Goal: Check status: Check status

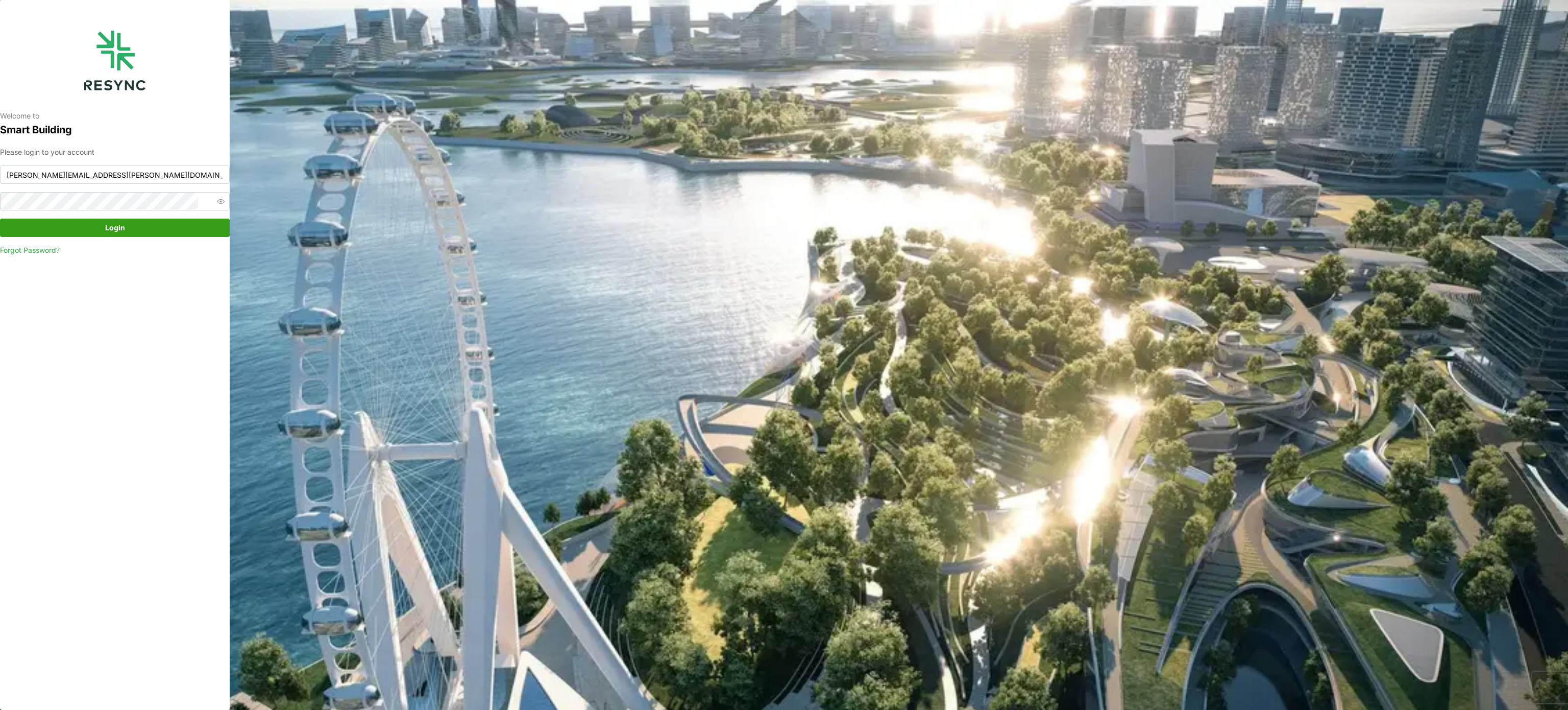
click at [89, 235] on span "Login" at bounding box center [114, 228] width 210 height 18
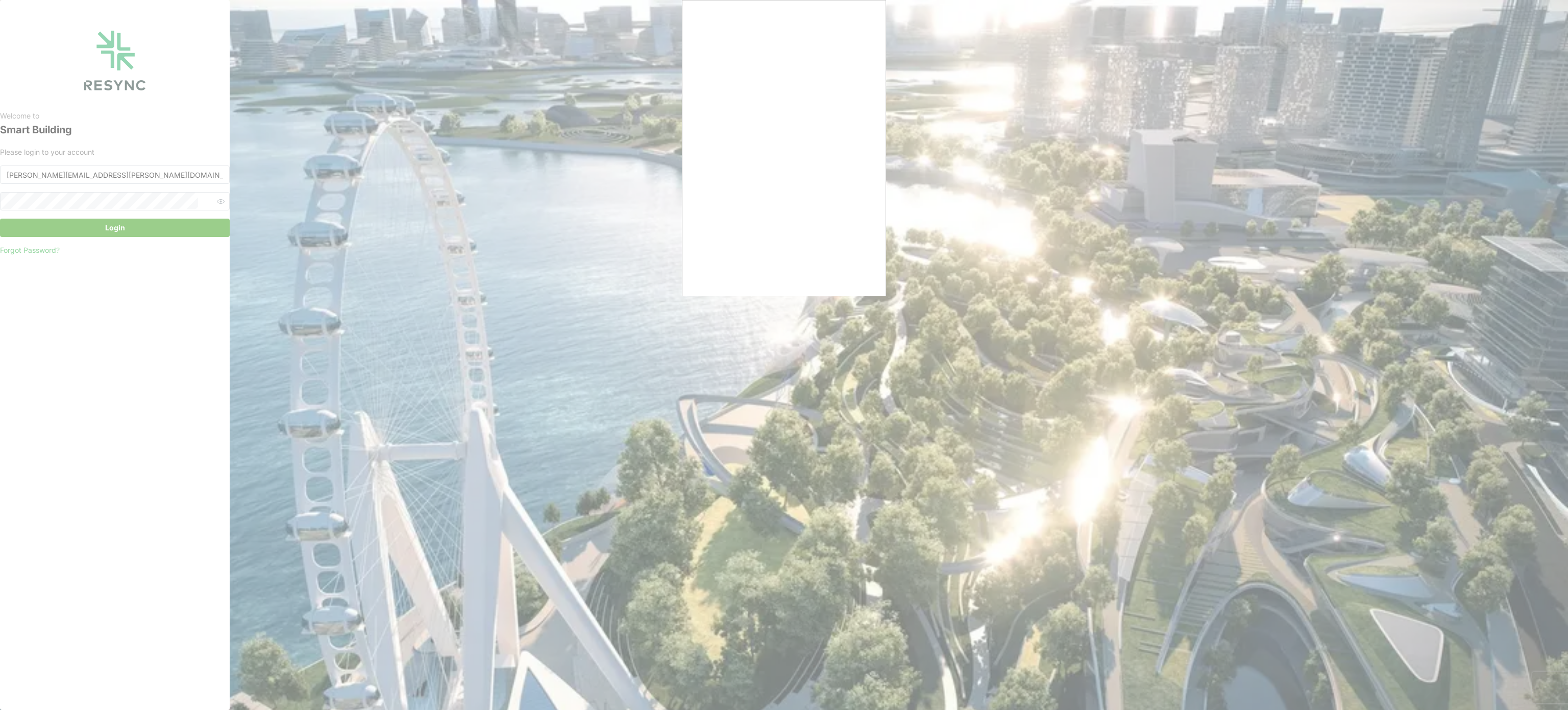
click at [896, 356] on div at bounding box center [784, 355] width 1568 height 710
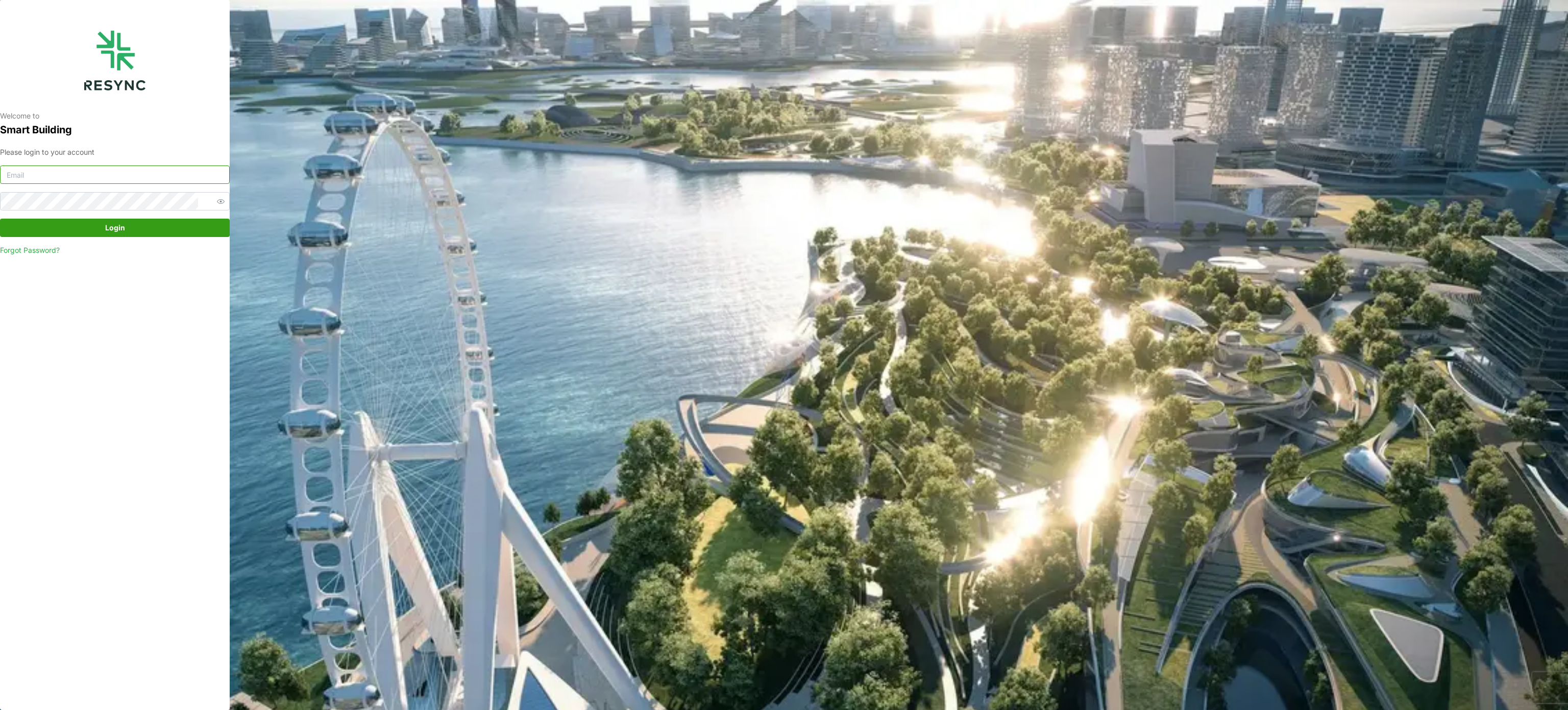
type input "[PERSON_NAME][EMAIL_ADDRESS][PERSON_NAME][DOMAIN_NAME]"
click at [139, 236] on button "Login" at bounding box center [114, 228] width 229 height 18
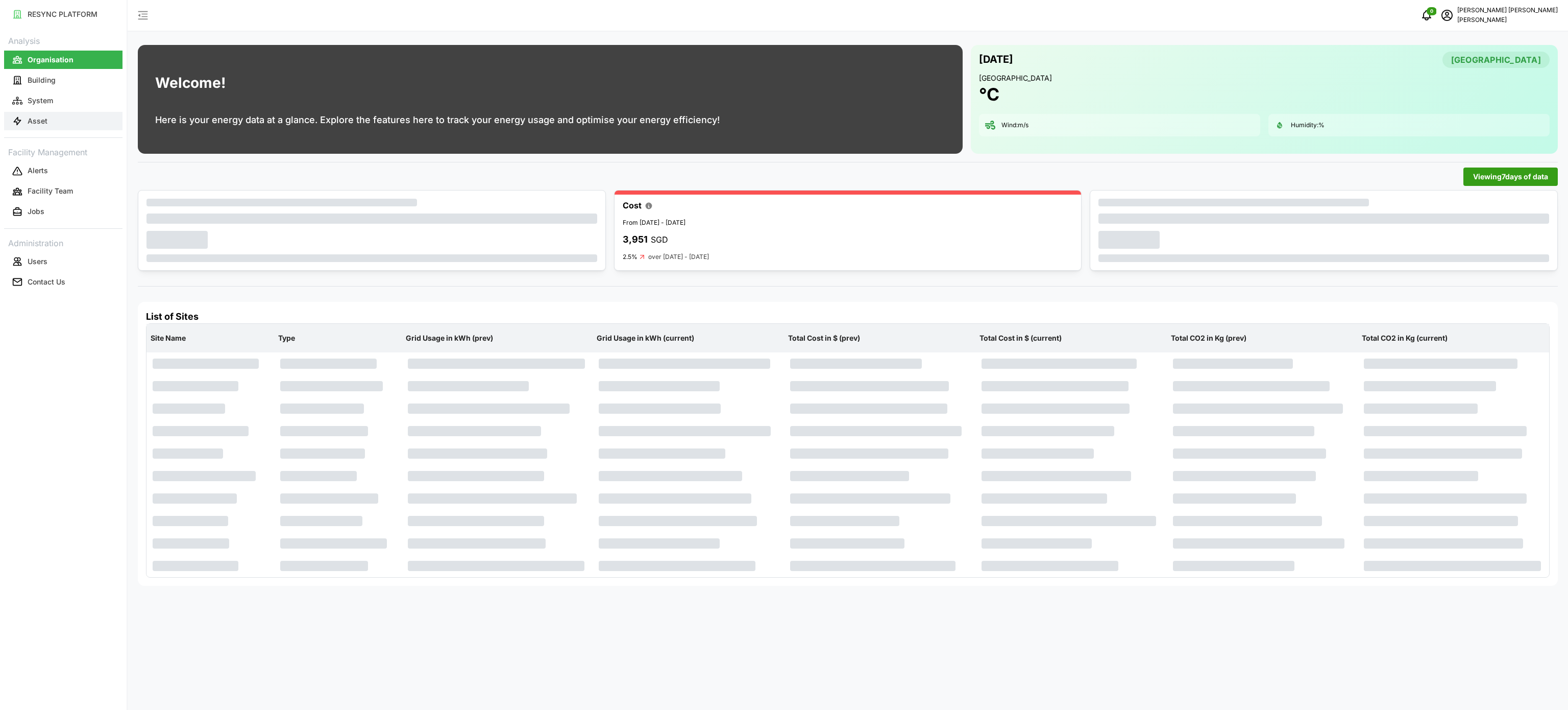
click at [53, 112] on button "Asset" at bounding box center [63, 121] width 119 height 18
click at [51, 128] on button "Asset" at bounding box center [63, 121] width 119 height 18
click at [56, 122] on button "Asset" at bounding box center [63, 121] width 119 height 18
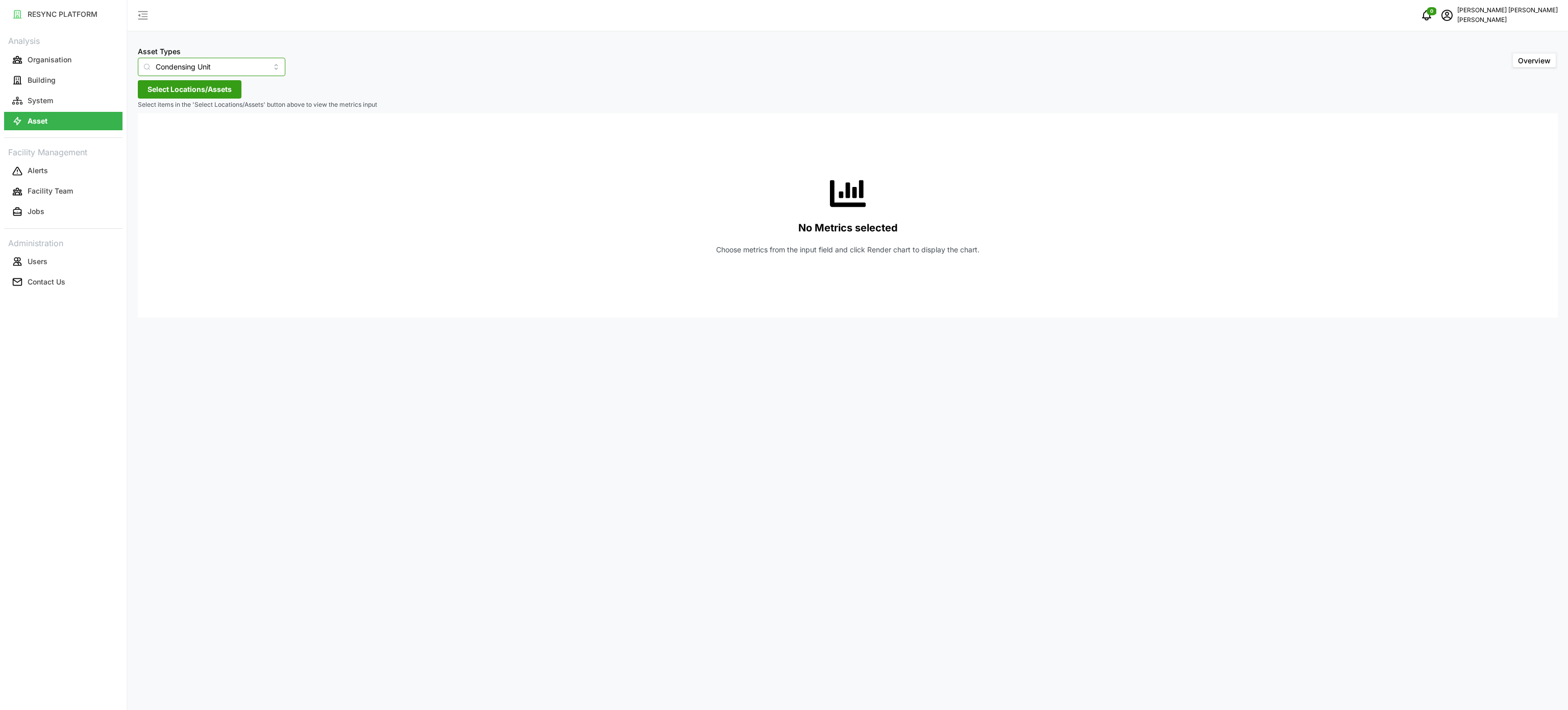
click at [237, 65] on input "Condensing Unit" at bounding box center [211, 67] width 147 height 18
click at [172, 127] on span "Electrical Meter" at bounding box center [172, 125] width 52 height 11
type input "Electrical Meter"
click at [201, 93] on span "Select Locations/Assets" at bounding box center [189, 89] width 84 height 18
click at [149, 135] on icon at bounding box center [151, 135] width 8 height 8
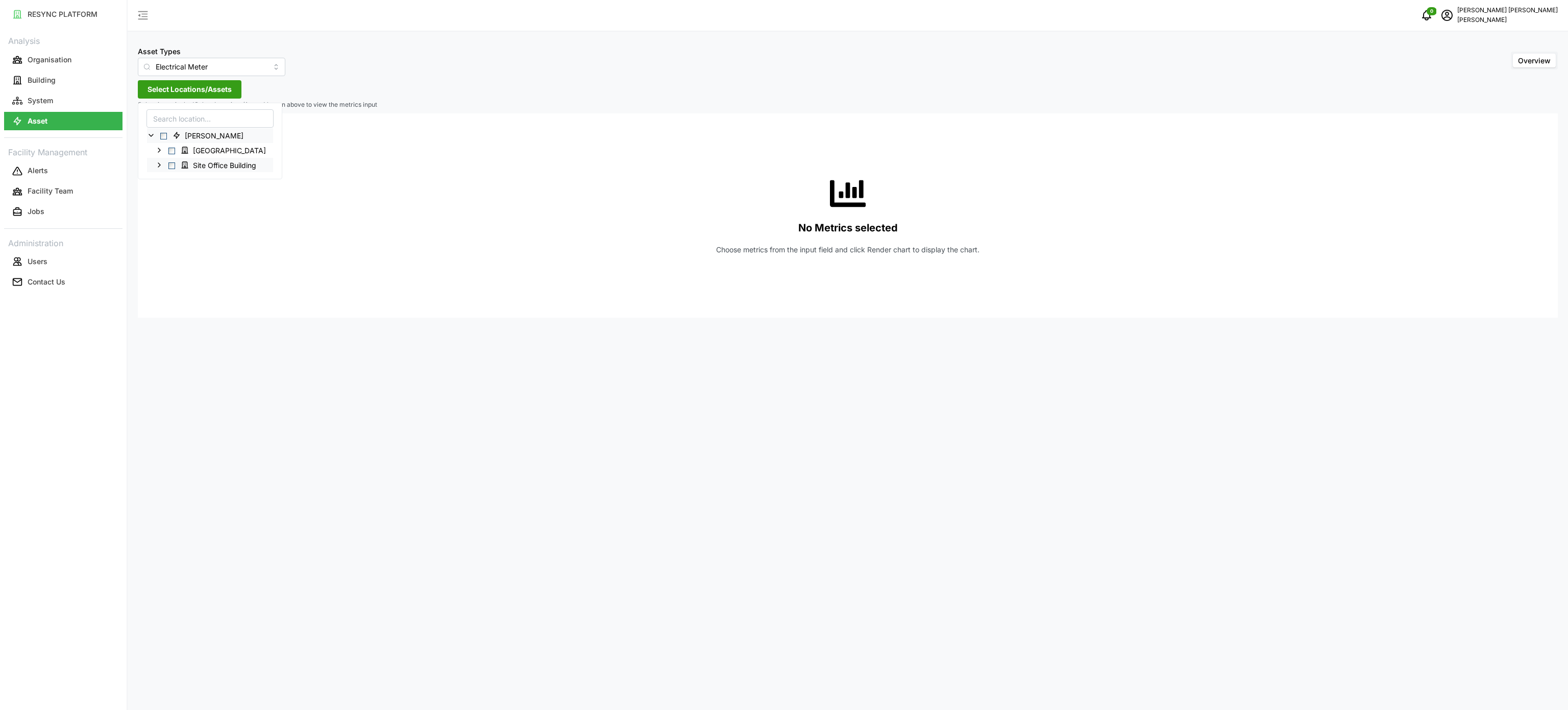
click at [156, 161] on icon at bounding box center [159, 164] width 8 height 8
click at [166, 182] on icon at bounding box center [167, 179] width 8 height 8
click at [175, 197] on icon at bounding box center [175, 194] width 8 height 8
click at [183, 240] on icon at bounding box center [183, 238] width 8 height 8
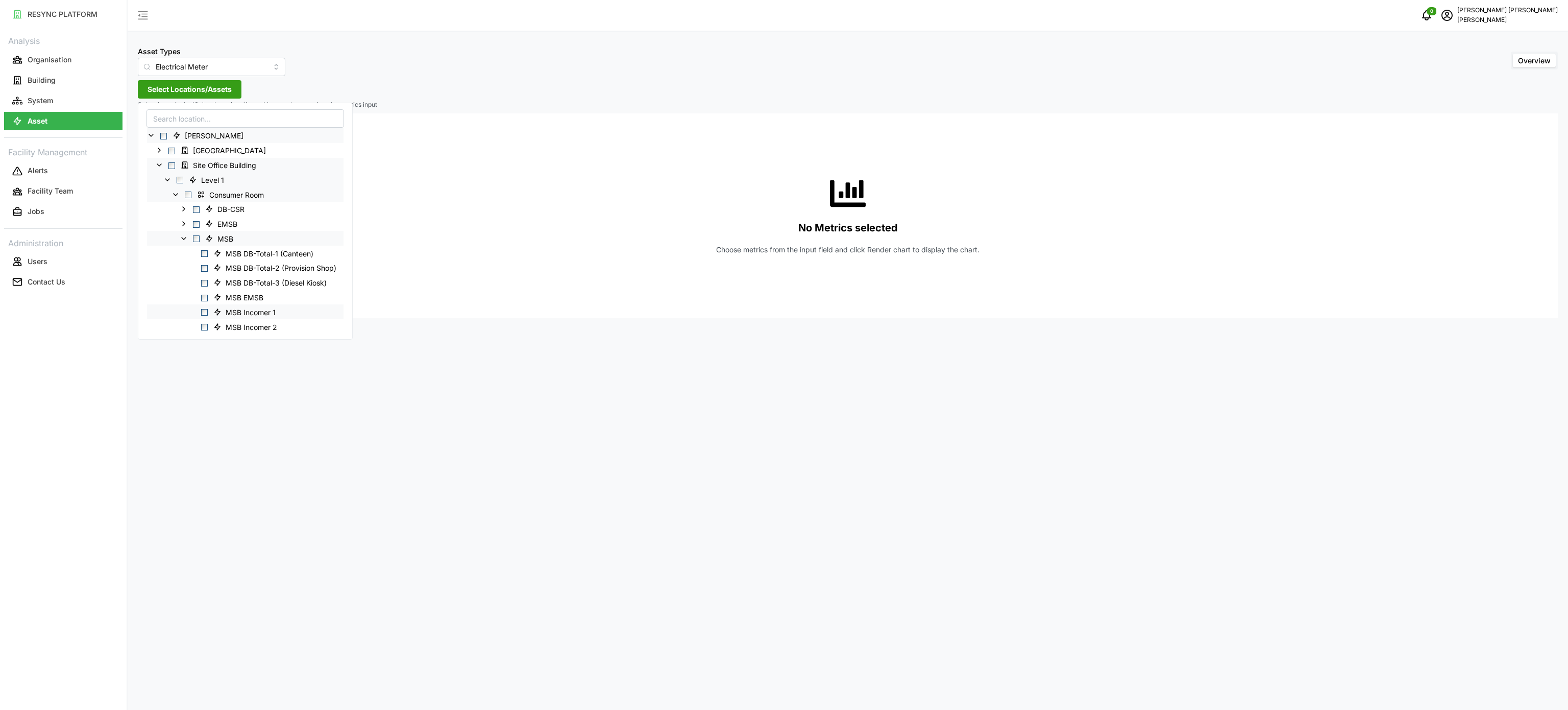
click at [208, 310] on span "Select MSB Incomer 1" at bounding box center [204, 312] width 7 height 7
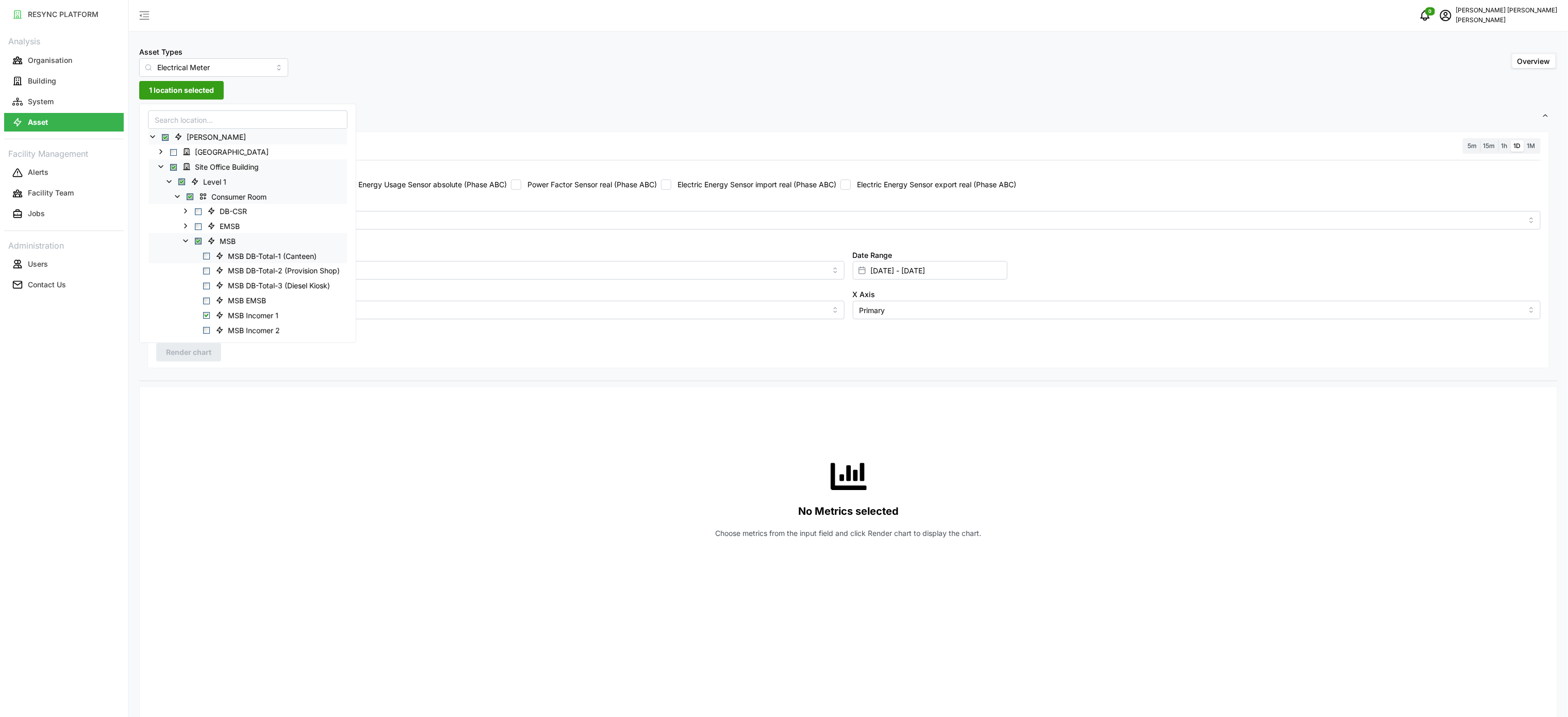
scroll to position [103, 0]
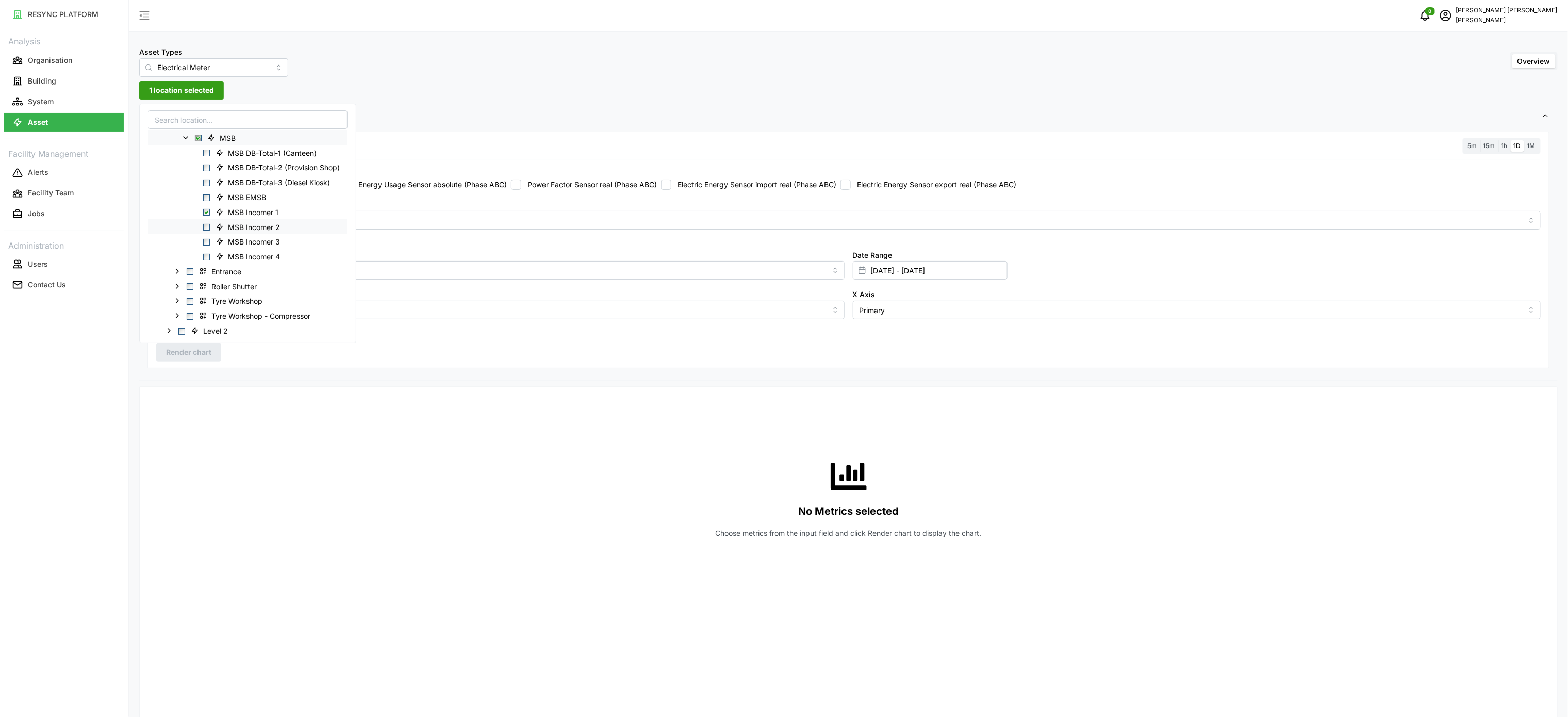
click at [206, 228] on span "Select MSB Incomer 2" at bounding box center [206, 227] width 7 height 7
click at [206, 236] on div "MSB Incomer 3" at bounding box center [248, 242] width 199 height 15
click at [206, 251] on div "MSB Incomer 4" at bounding box center [248, 256] width 199 height 15
click at [206, 245] on span "Select MSB Incomer 3" at bounding box center [206, 242] width 7 height 7
click at [208, 257] on span "Select MSB Incomer 4" at bounding box center [206, 257] width 7 height 7
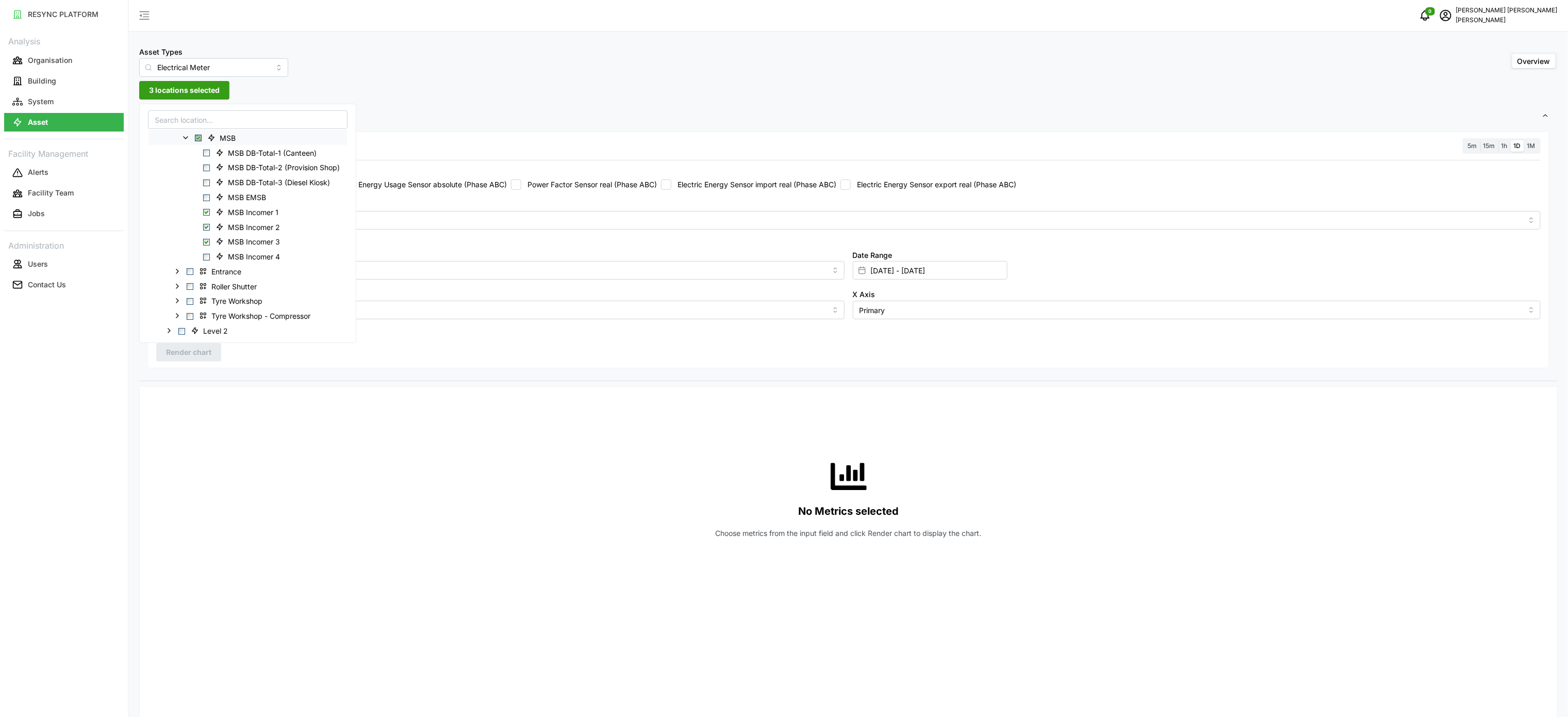
click at [367, 424] on div "No Metrics selected Choose metrics from the input field and click Render chart …" at bounding box center [848, 497] width 1384 height 206
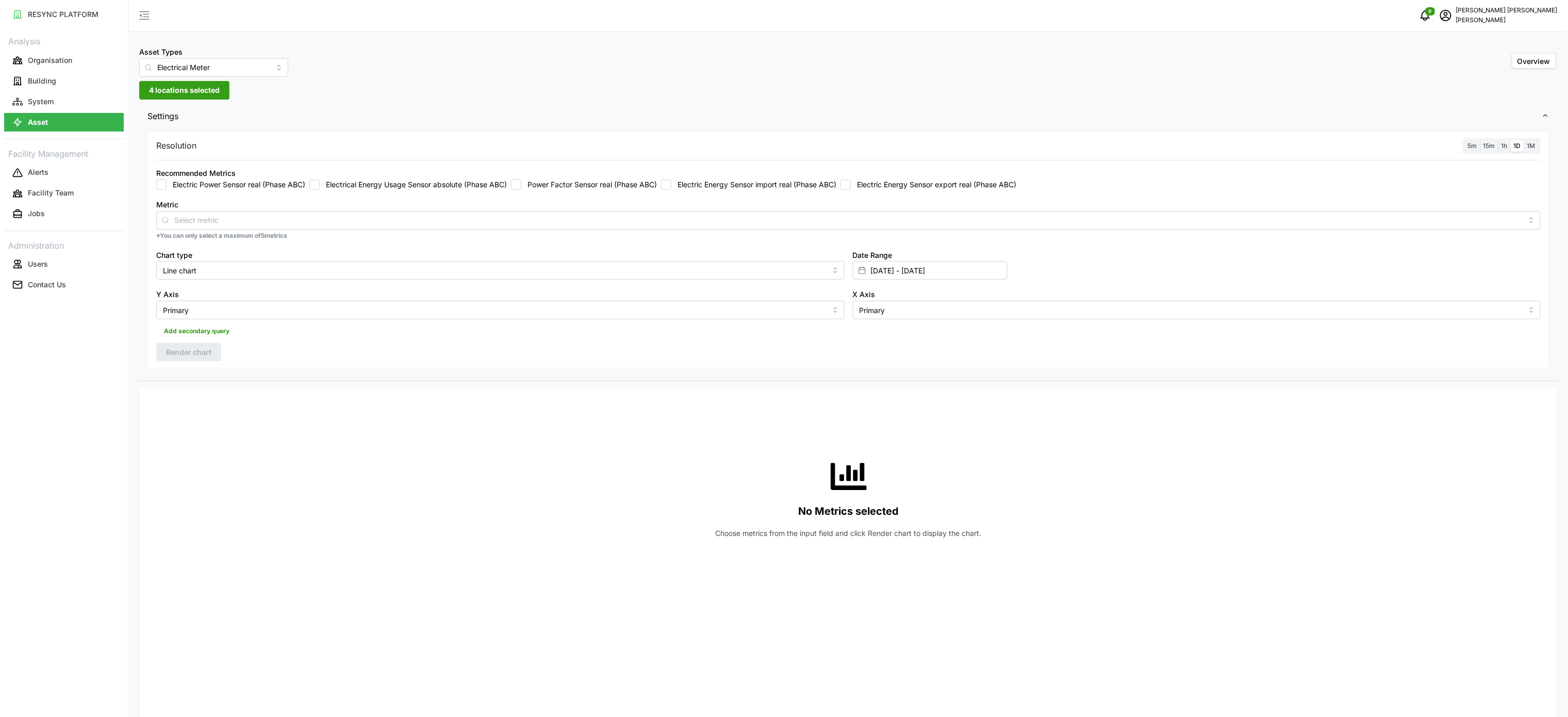
click at [731, 188] on label "Electric Energy Sensor import real (Phase ABC)" at bounding box center [754, 184] width 165 height 10
click at [671, 188] on input "Electric Energy Sensor import real (Phase ABC)" at bounding box center [666, 184] width 10 height 10
checkbox input "true"
click at [925, 264] on input "[DATE] - [DATE]" at bounding box center [930, 270] width 155 height 18
click at [953, 274] on input "[DATE] - [DATE]" at bounding box center [930, 270] width 155 height 18
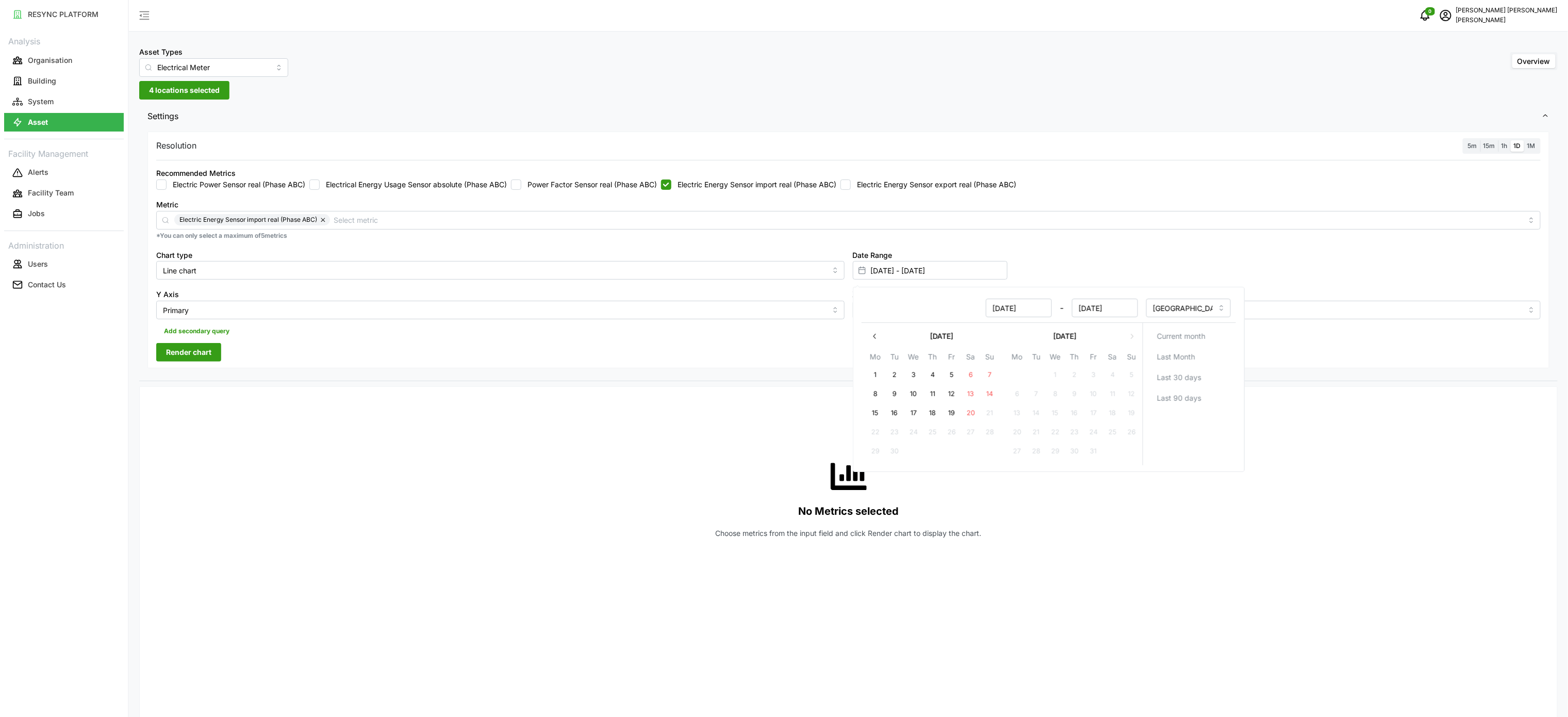
click at [953, 414] on button "19" at bounding box center [951, 413] width 18 height 18
type input "[DATE] - [DATE]"
type input "[DATE]"
click at [953, 414] on button "19" at bounding box center [951, 413] width 18 height 18
type input "[DATE] - [DATE]"
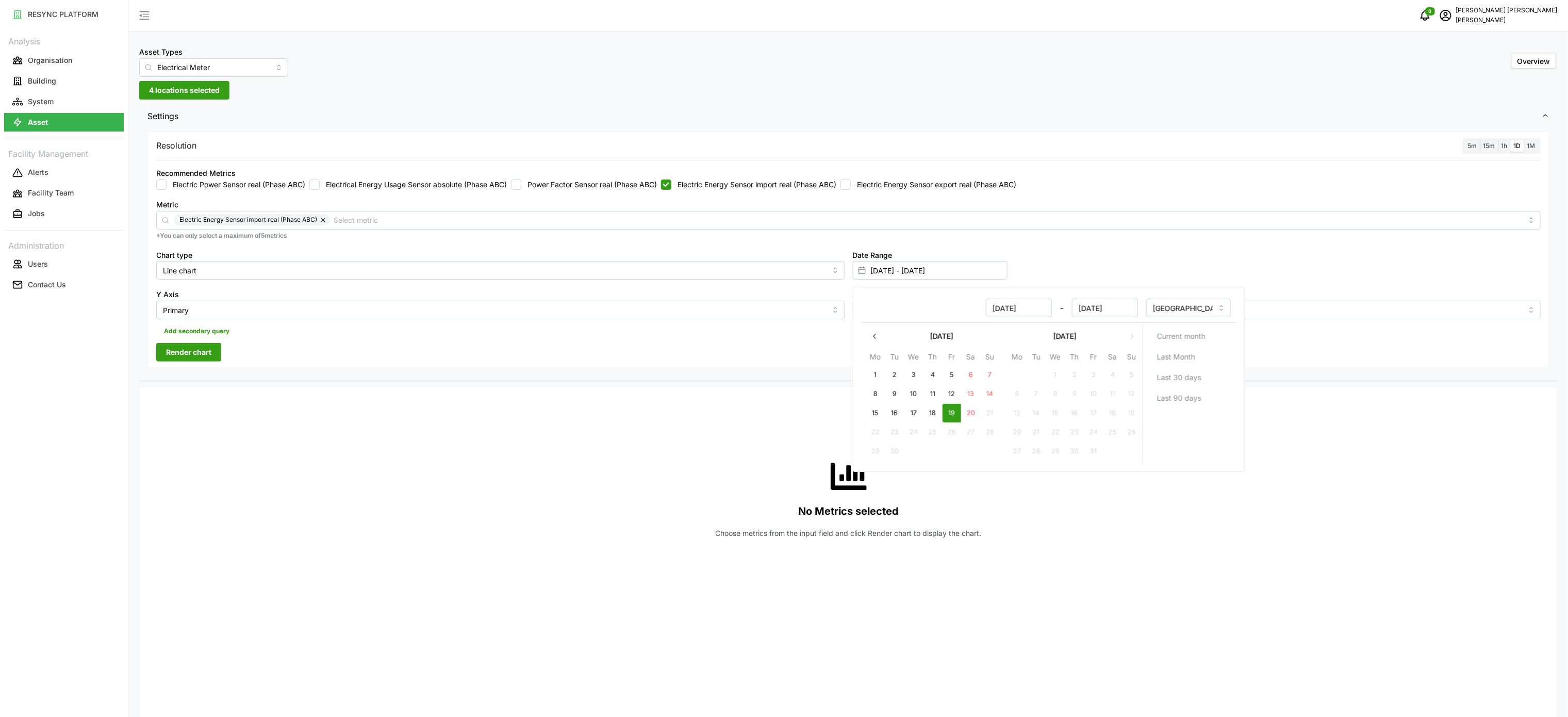
type input "[DATE]"
click at [171, 358] on span "Render chart" at bounding box center [189, 352] width 46 height 18
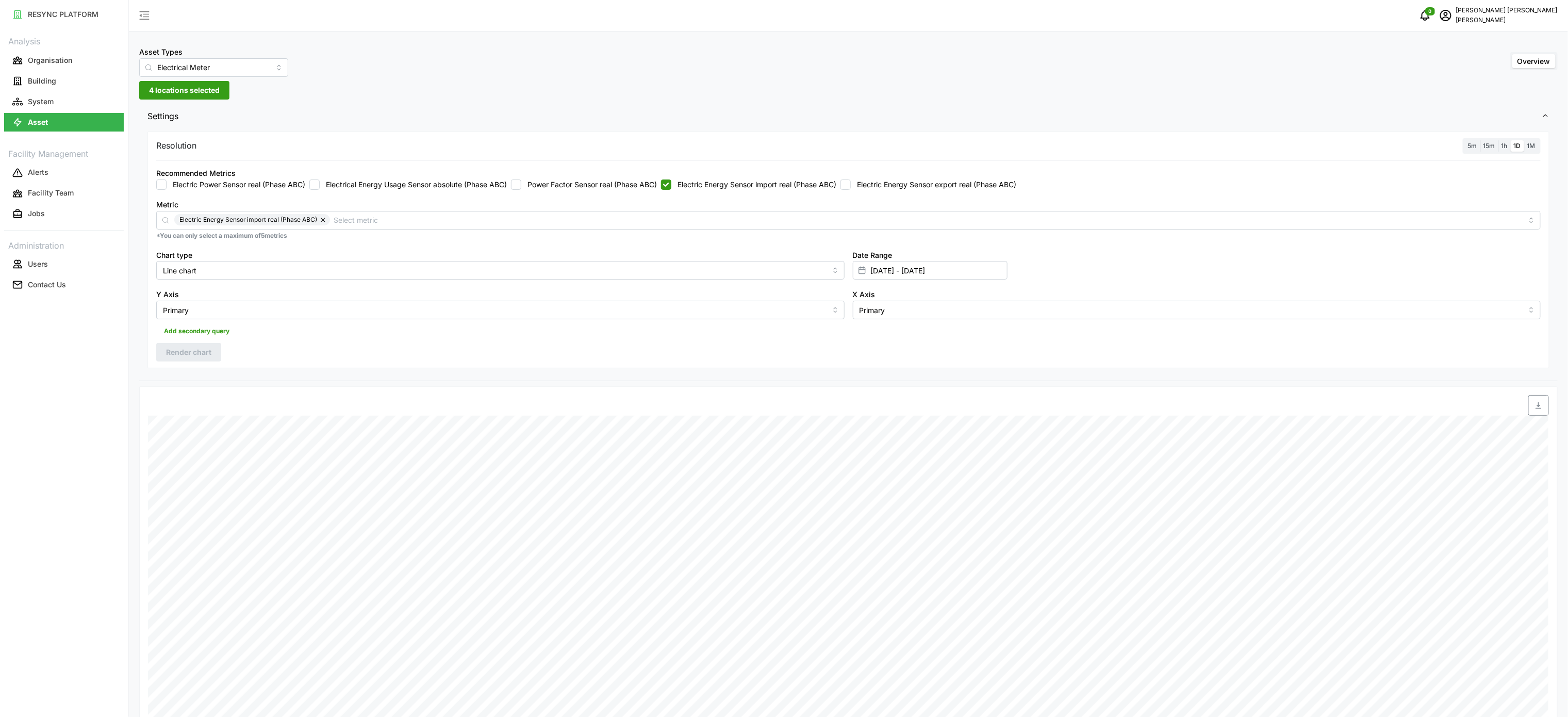
click at [1503, 148] on span "1h" at bounding box center [1505, 146] width 6 height 8
click at [1499, 140] on input "1h" at bounding box center [1499, 140] width 0 height 0
click at [188, 346] on span "Render chart" at bounding box center [189, 352] width 46 height 18
click at [1540, 412] on span "button" at bounding box center [1538, 405] width 20 height 20
drag, startPoint x: 765, startPoint y: 189, endPoint x: 805, endPoint y: 190, distance: 40.0
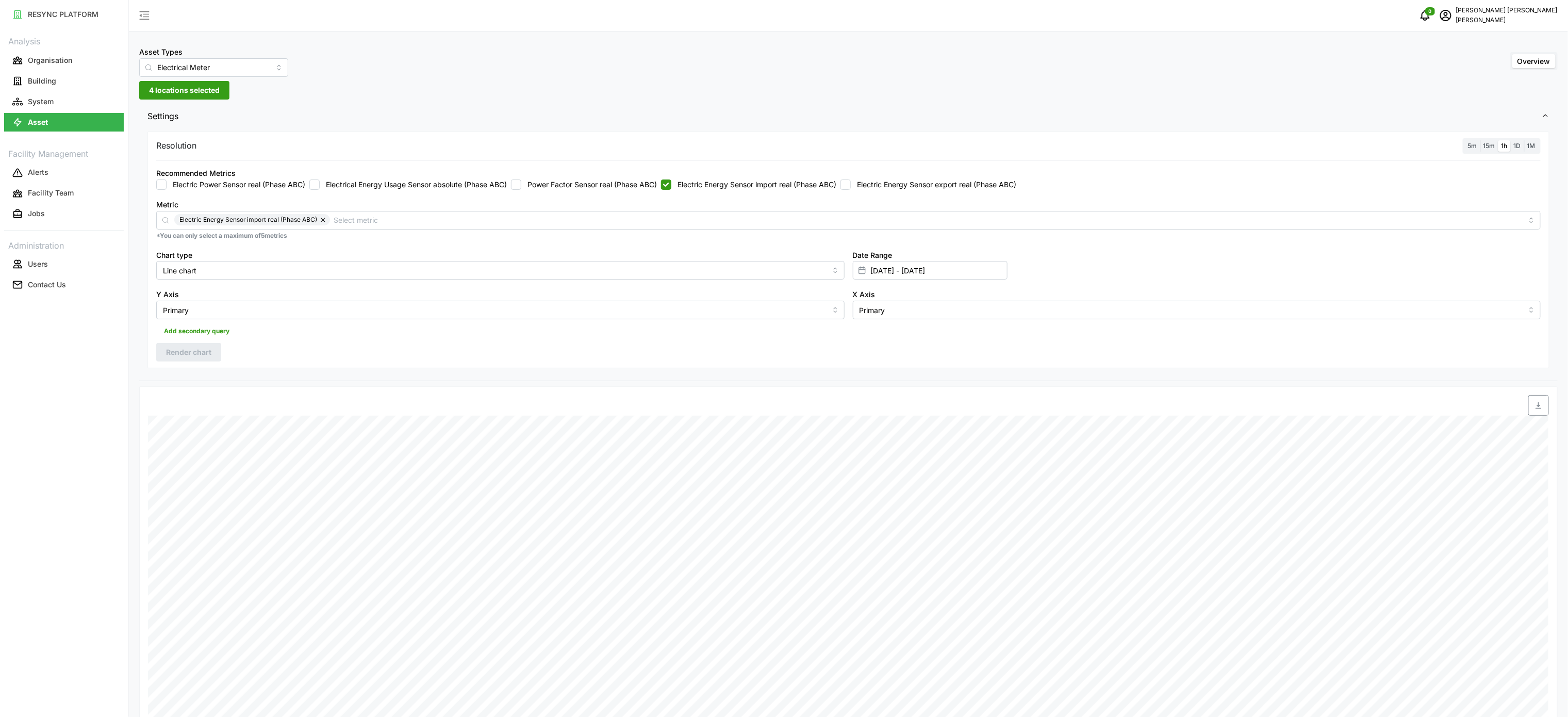
click at [765, 189] on label "Electric Energy Sensor import real (Phase ABC)" at bounding box center [754, 184] width 165 height 10
click at [671, 189] on input "Electric Energy Sensor import real (Phase ABC)" at bounding box center [666, 184] width 10 height 10
checkbox input "false"
click at [905, 192] on div "Recommended Metrics Electric Power Sensor real (Phase ABC) Electrical Energy Us…" at bounding box center [848, 178] width 1393 height 31
click at [864, 186] on label "Electric Energy Sensor export real (Phase ABC)" at bounding box center [933, 184] width 165 height 10
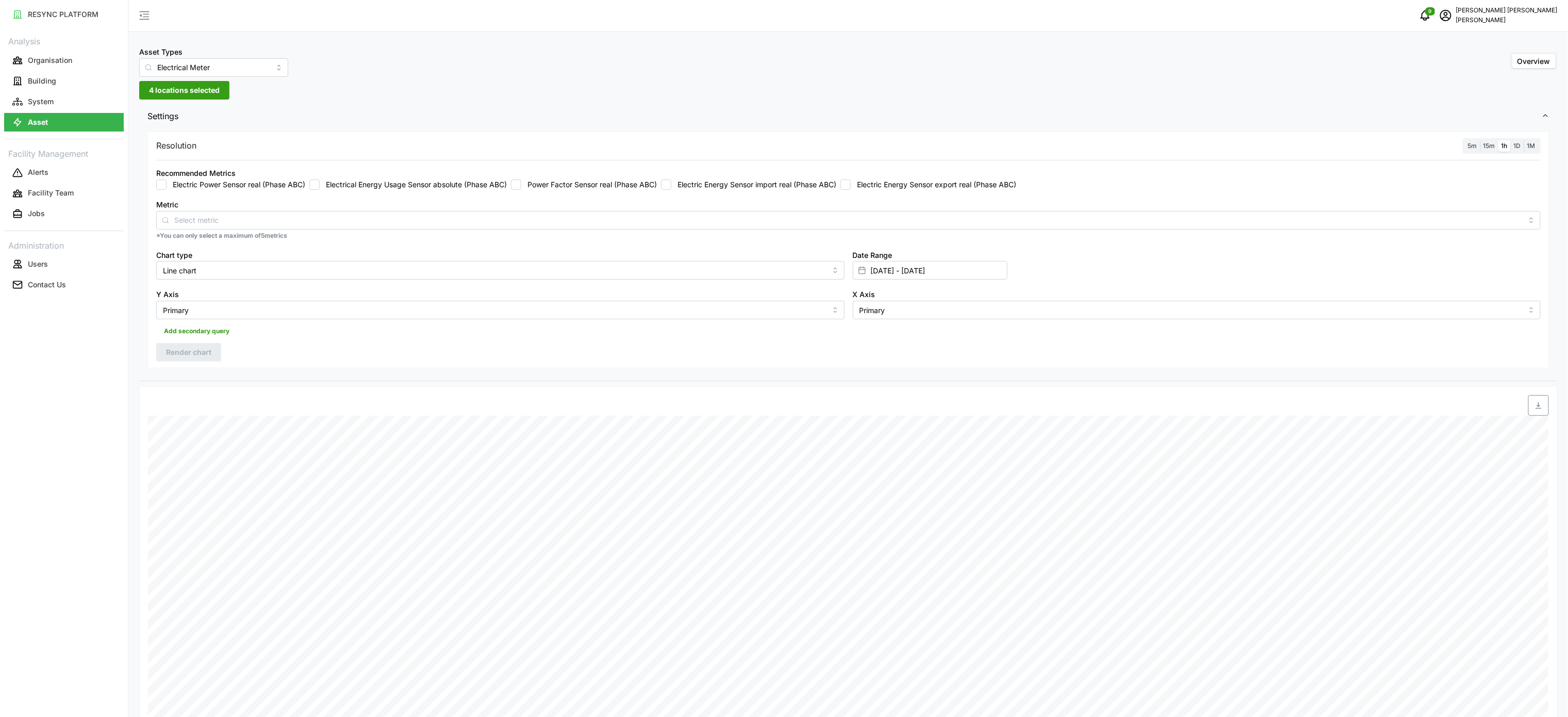
click at [851, 186] on input "Electric Energy Sensor export real (Phase ABC)" at bounding box center [845, 184] width 10 height 10
checkbox input "true"
click at [205, 356] on span "Render chart" at bounding box center [189, 352] width 46 height 18
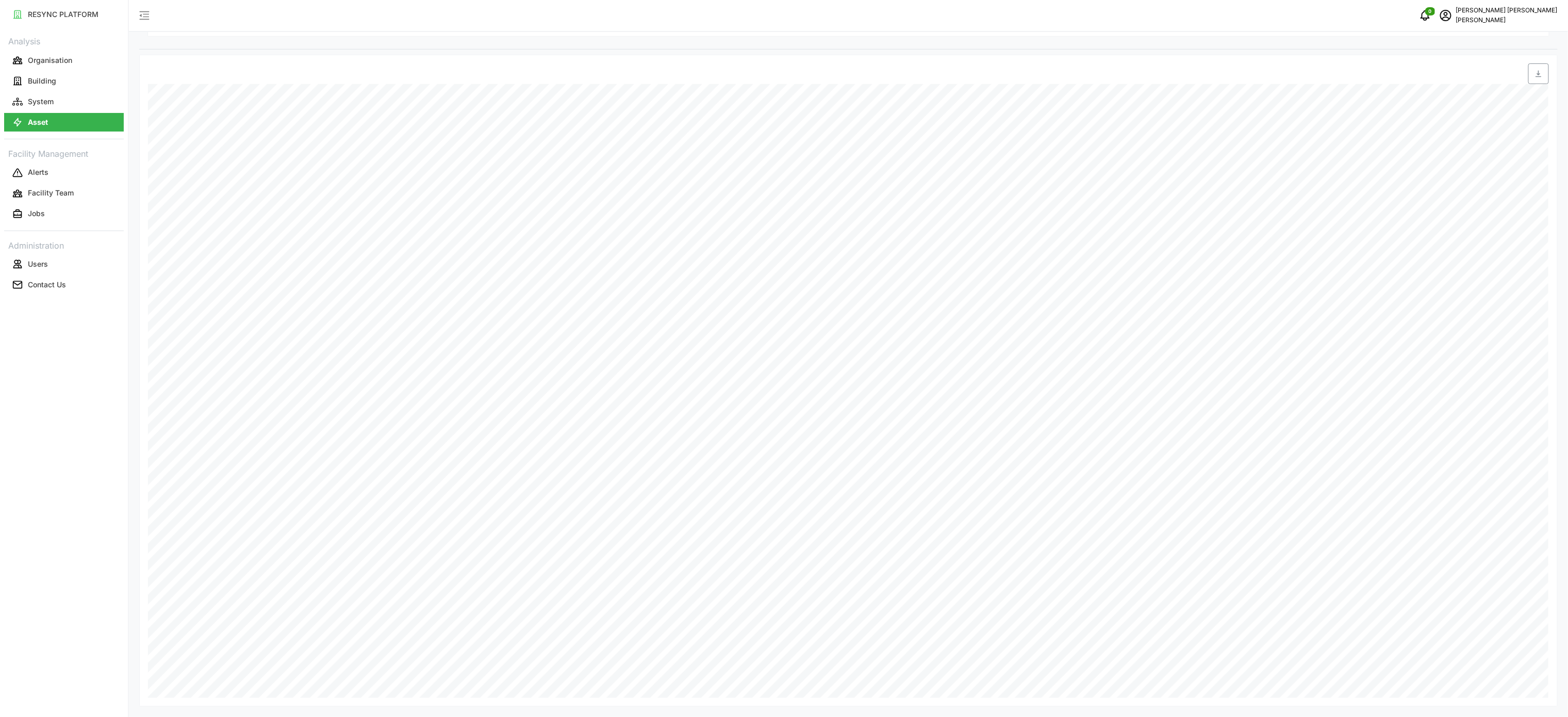
scroll to position [25, 0]
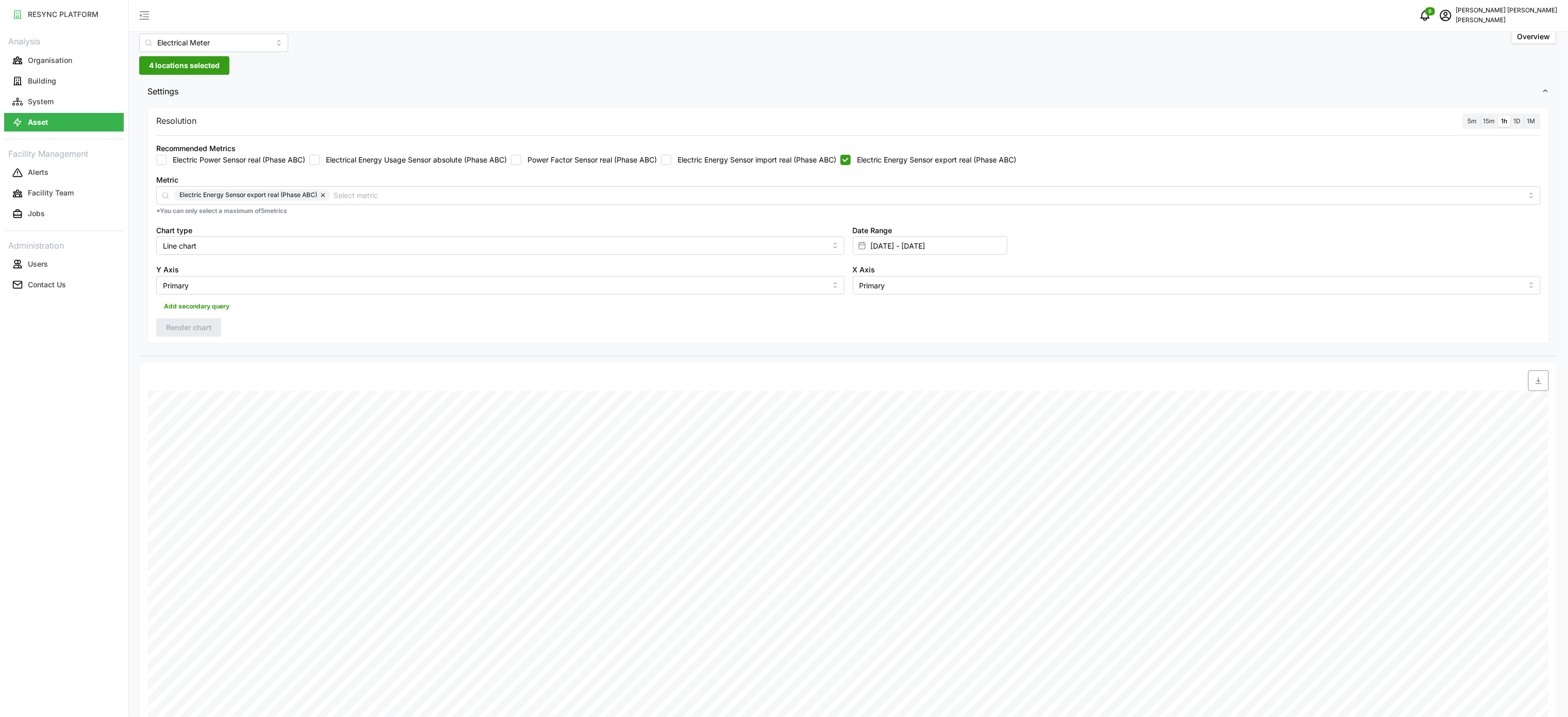
click at [1535, 374] on span "button" at bounding box center [1538, 381] width 20 height 20
drag, startPoint x: 1265, startPoint y: 320, endPoint x: 1280, endPoint y: 322, distance: 15.1
click at [1265, 320] on div "Resolution 5m 15m 1h 1D 1M Recommended Metrics Electric Power Sensor real (Phas…" at bounding box center [849, 226] width 1402 height 237
